Goal: Check status: Check status

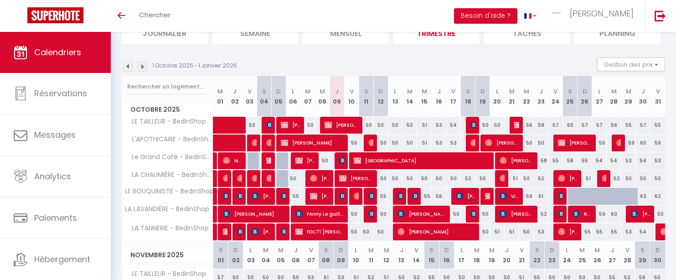
scroll to position [73, 0]
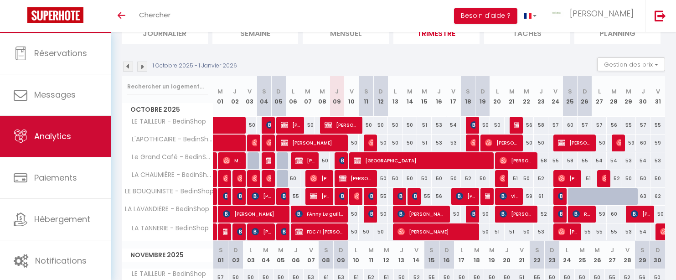
click at [55, 135] on span "Analytics" at bounding box center [52, 135] width 37 height 11
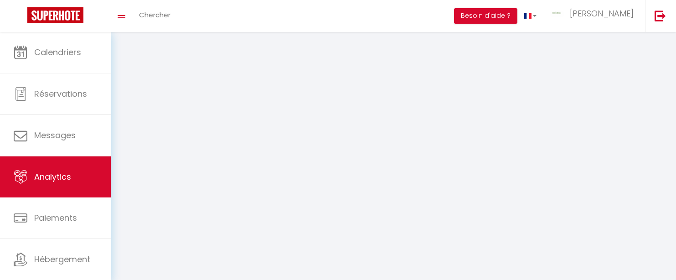
select select "2025"
select select "10"
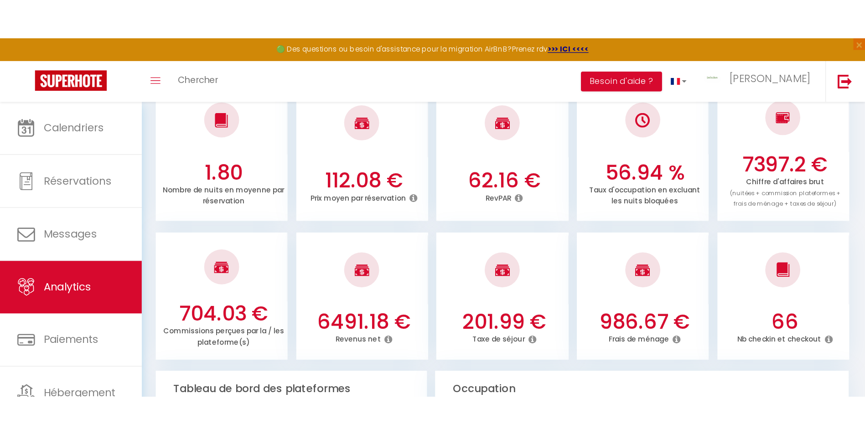
scroll to position [274, 0]
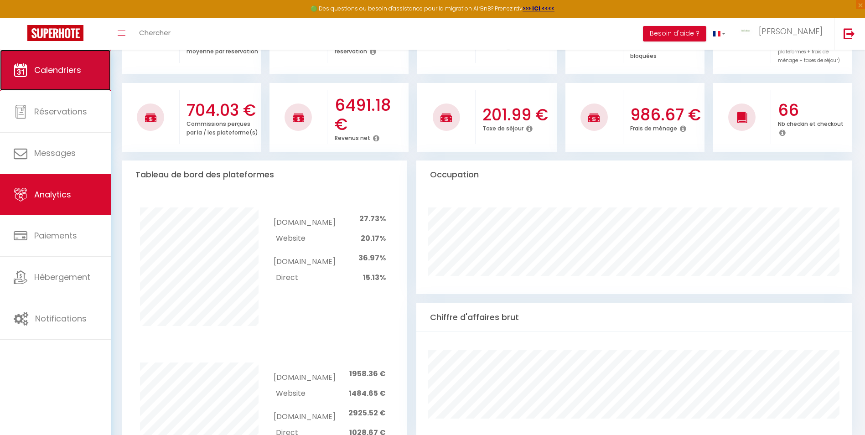
click at [56, 71] on span "Calendriers" at bounding box center [57, 69] width 47 height 11
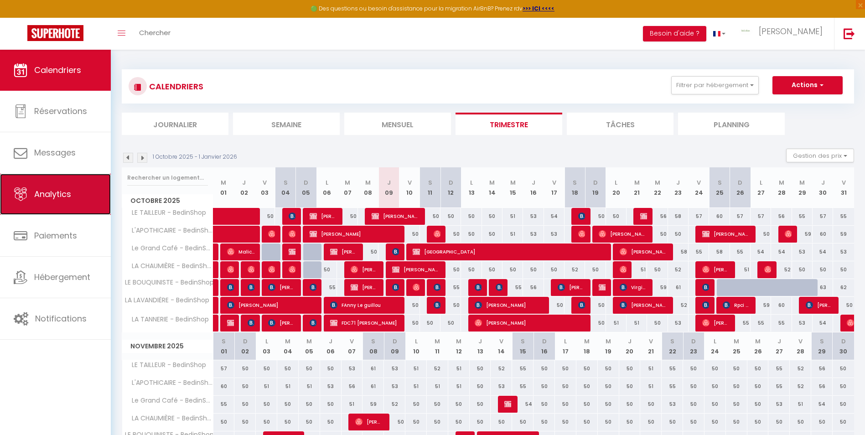
click at [57, 193] on span "Analytics" at bounding box center [52, 193] width 37 height 11
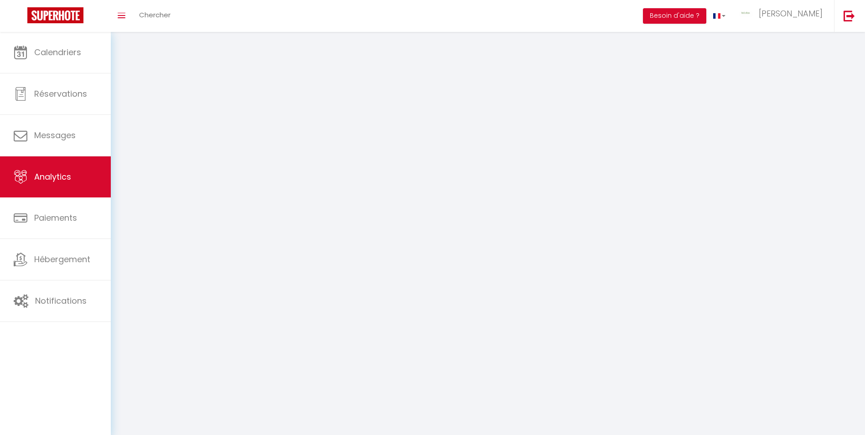
select select "2025"
select select "10"
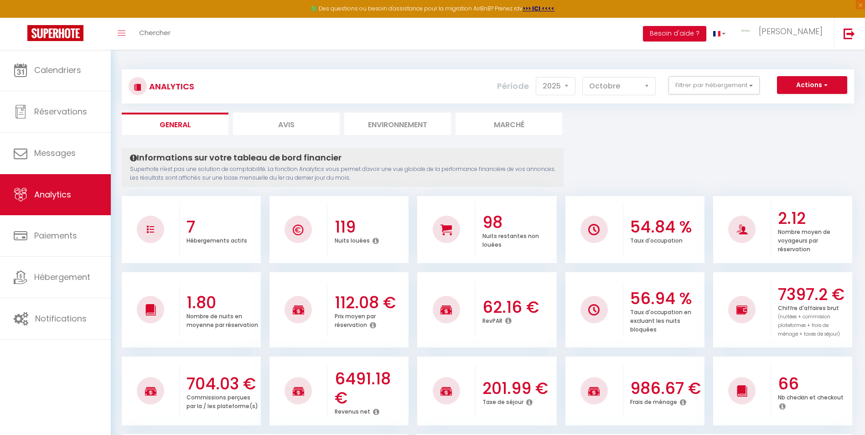
scroll to position [46, 0]
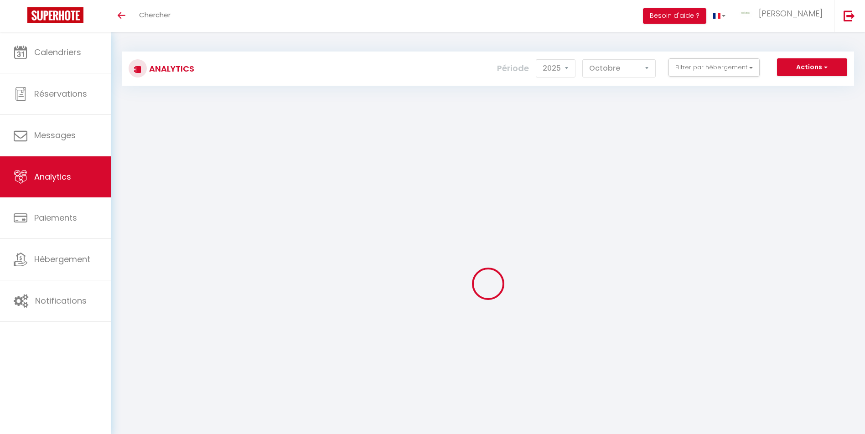
select select "2025"
select select "10"
